Goal: Check status: Check status

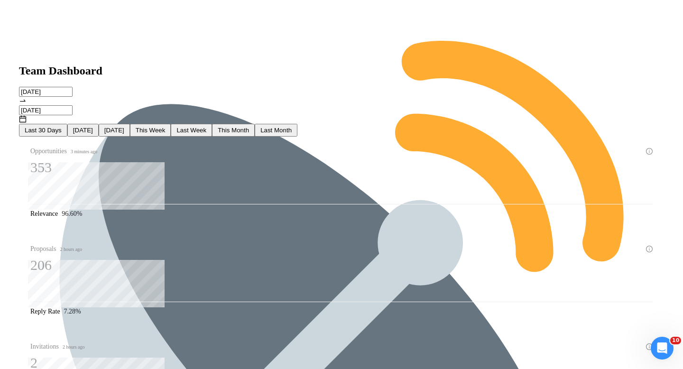
click at [73, 87] on input "[DATE]" at bounding box center [46, 92] width 54 height 10
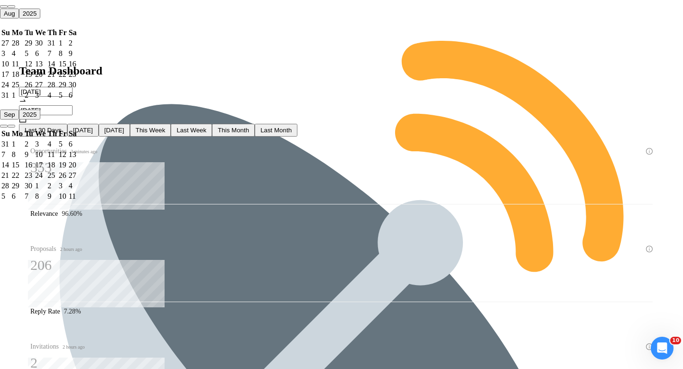
type input "[DATE]"
click at [67, 89] on div "29" at bounding box center [63, 85] width 8 height 9
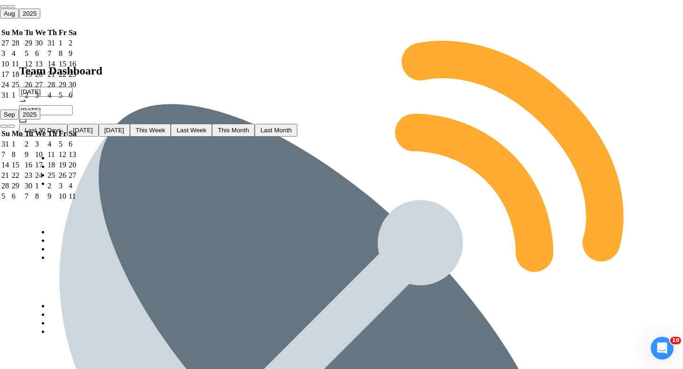
type input "[DATE]"
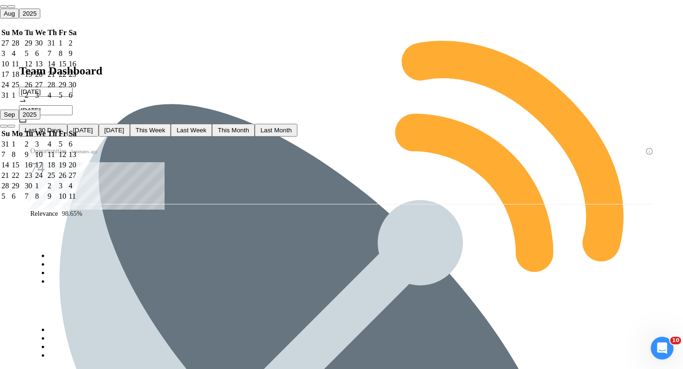
click at [57, 140] on div "4" at bounding box center [51, 144] width 9 height 9
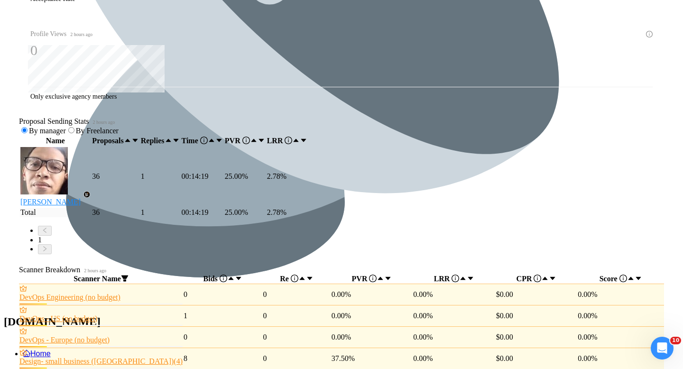
scroll to position [498, 0]
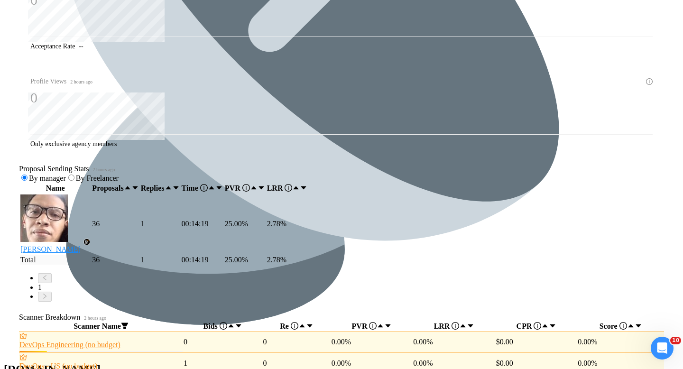
scroll to position [360, 0]
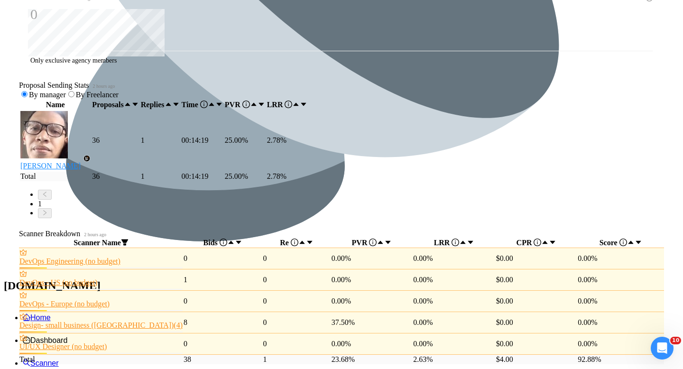
scroll to position [460, 0]
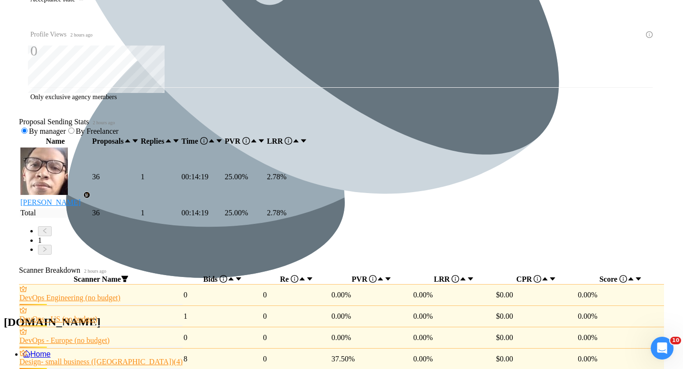
scroll to position [408, 0]
